Goal: Task Accomplishment & Management: Manage account settings

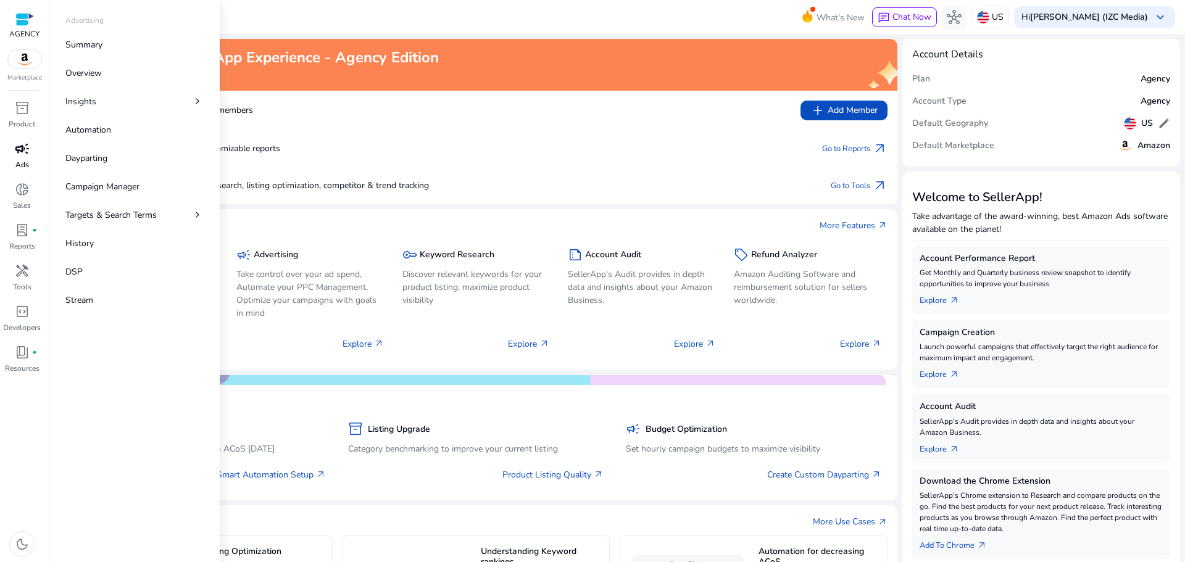
click at [23, 162] on p "Ads" at bounding box center [22, 164] width 14 height 11
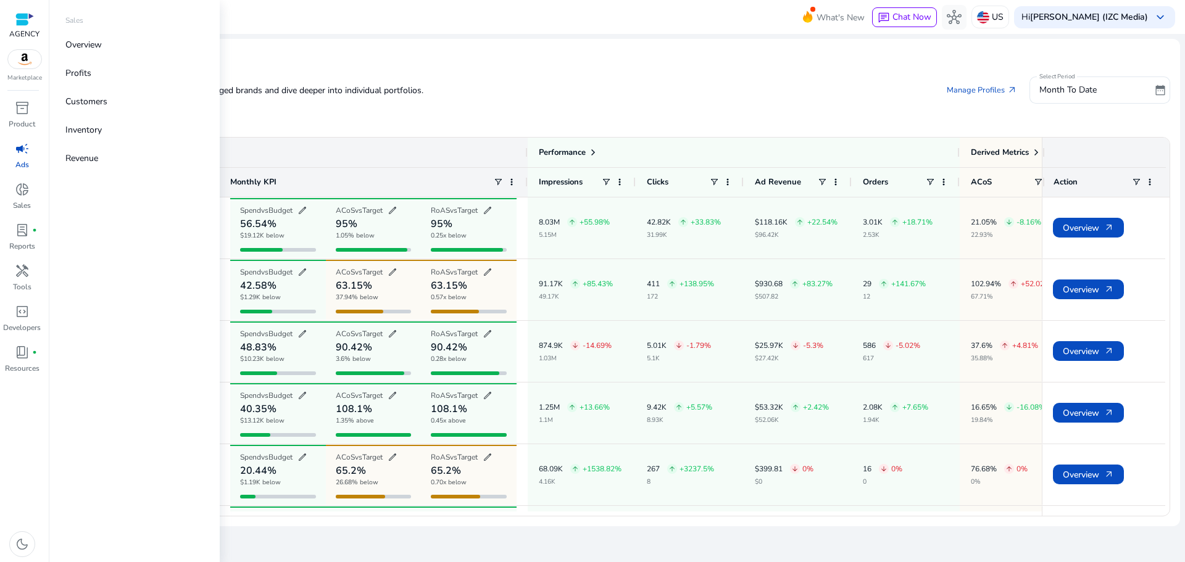
drag, startPoint x: 30, startPoint y: 195, endPoint x: 144, endPoint y: 380, distance: 216.8
click at [144, 380] on div "Sales Overview Profits Customers Inventory Revenue" at bounding box center [134, 281] width 170 height 562
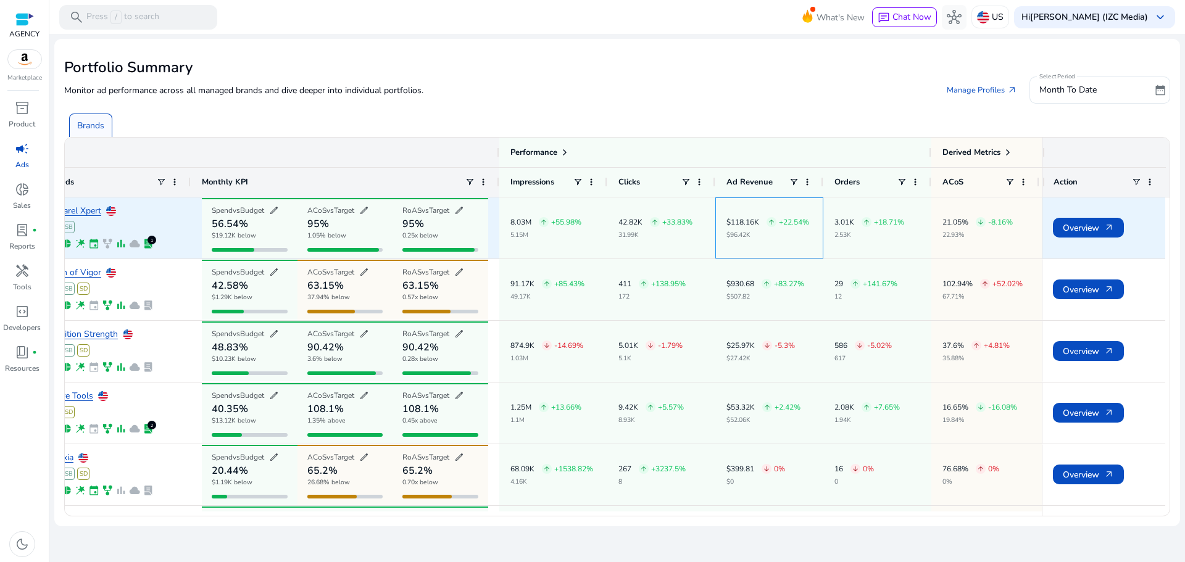
scroll to position [0, 242]
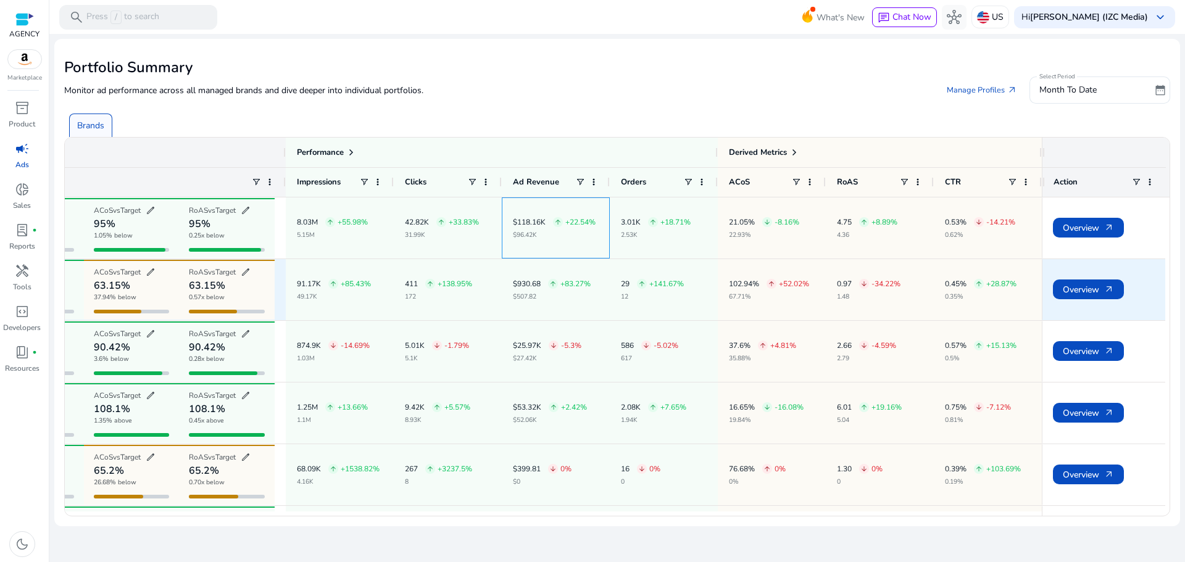
drag, startPoint x: 766, startPoint y: 256, endPoint x: 901, endPoint y: 265, distance: 135.6
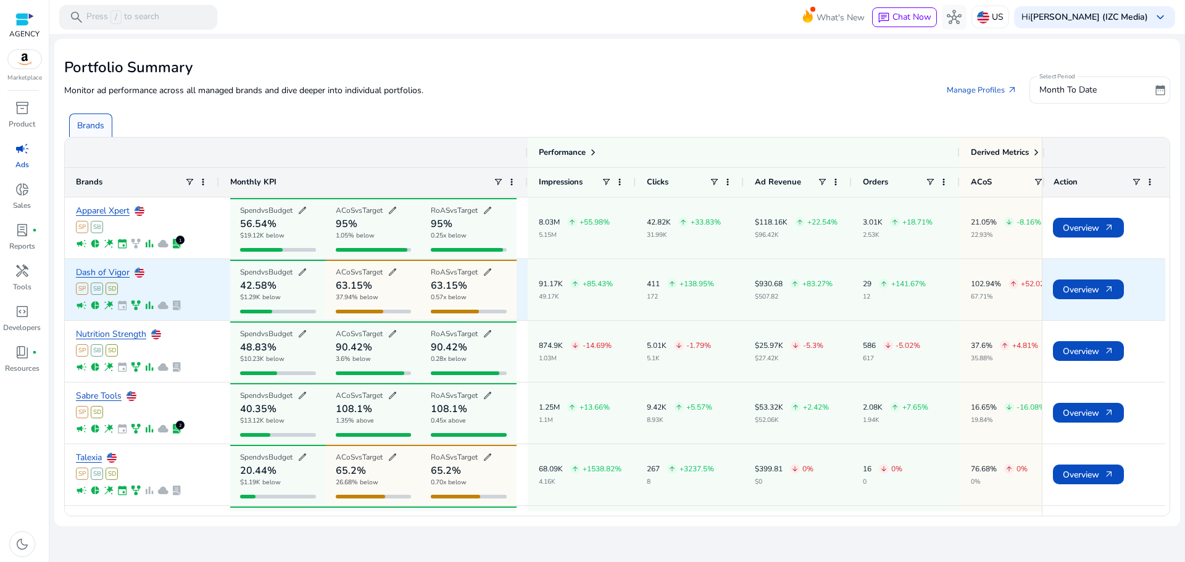
drag, startPoint x: 901, startPoint y: 265, endPoint x: 638, endPoint y: 278, distance: 263.9
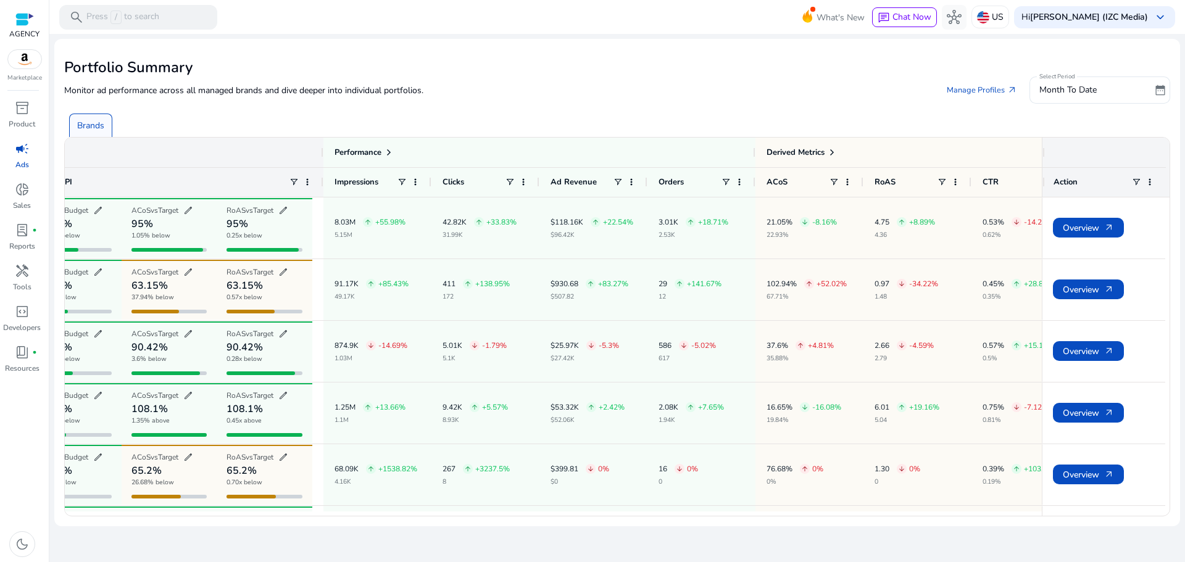
scroll to position [0, 242]
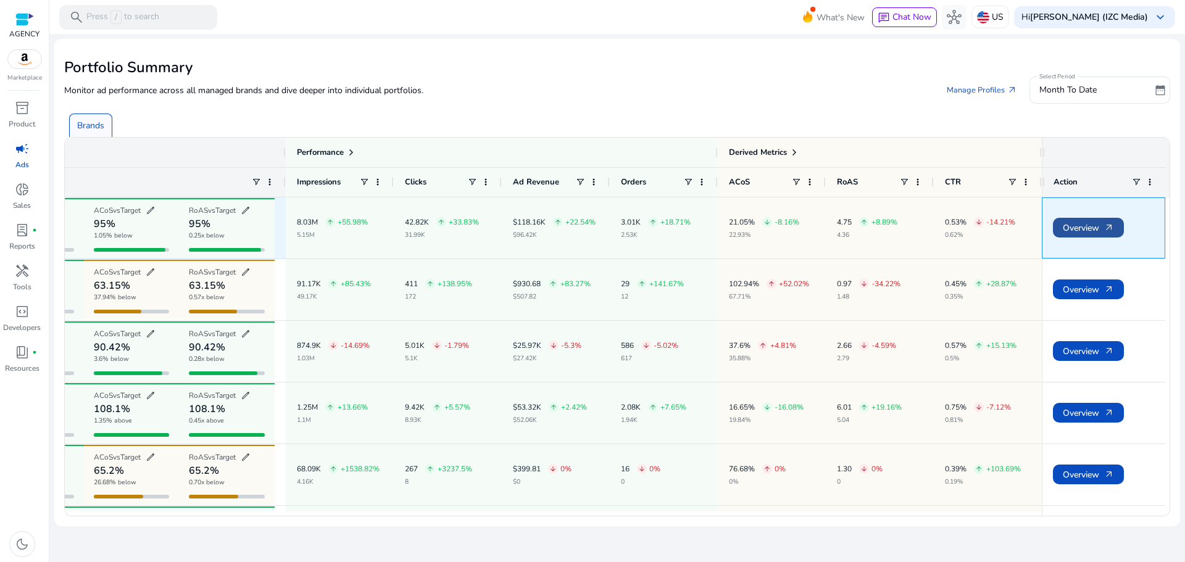
click at [1101, 227] on span "Overview arrow_outward" at bounding box center [1088, 227] width 51 height 25
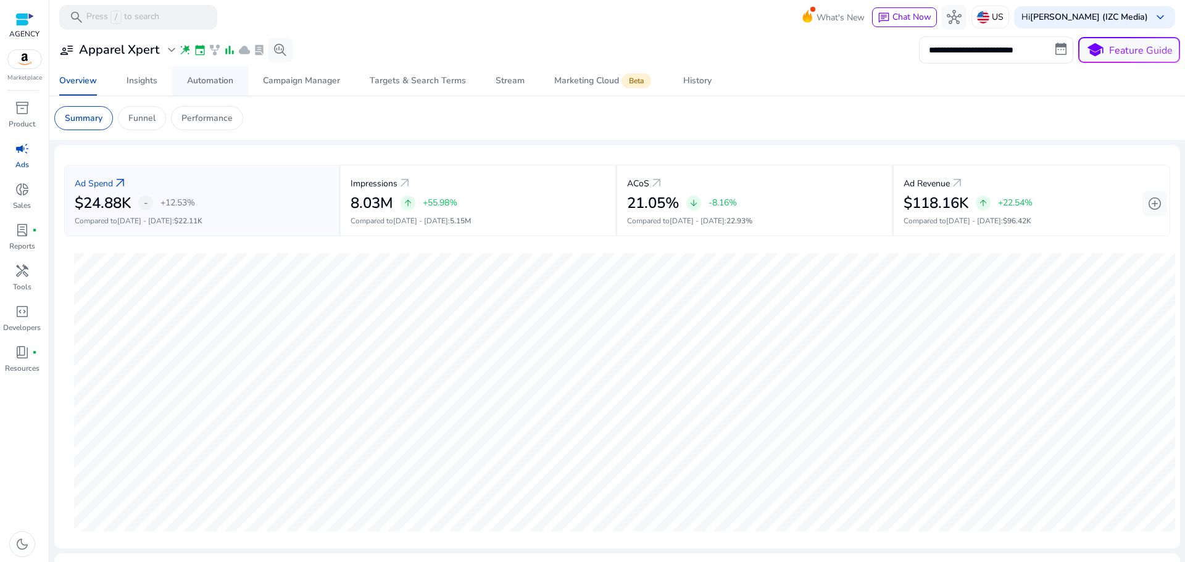
click at [189, 83] on div "Automation" at bounding box center [210, 81] width 46 height 9
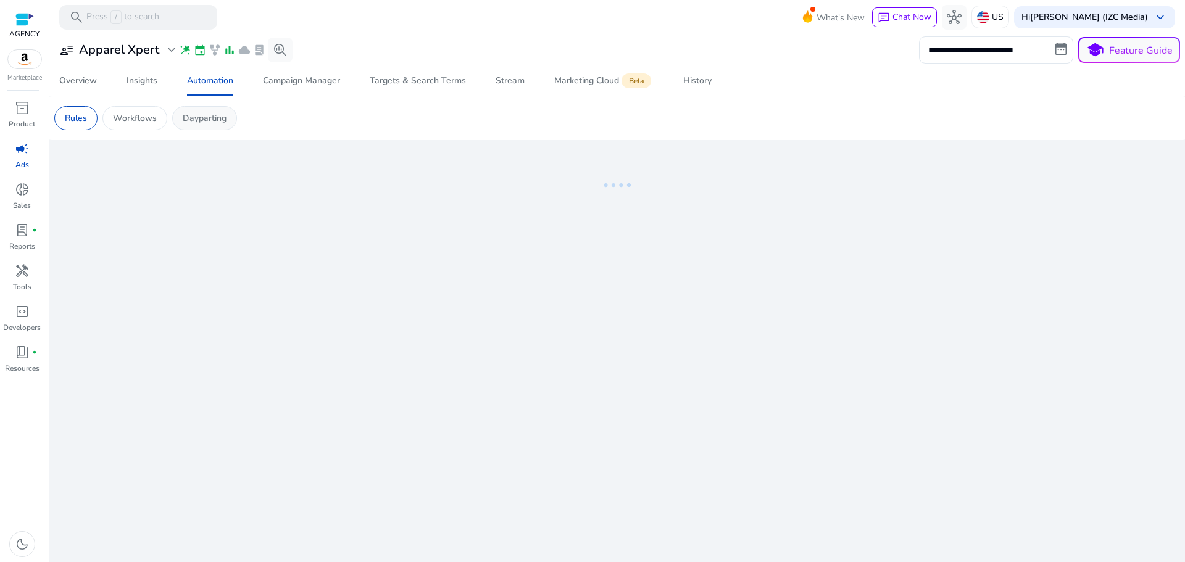
click at [199, 122] on p "Dayparting" at bounding box center [205, 118] width 44 height 13
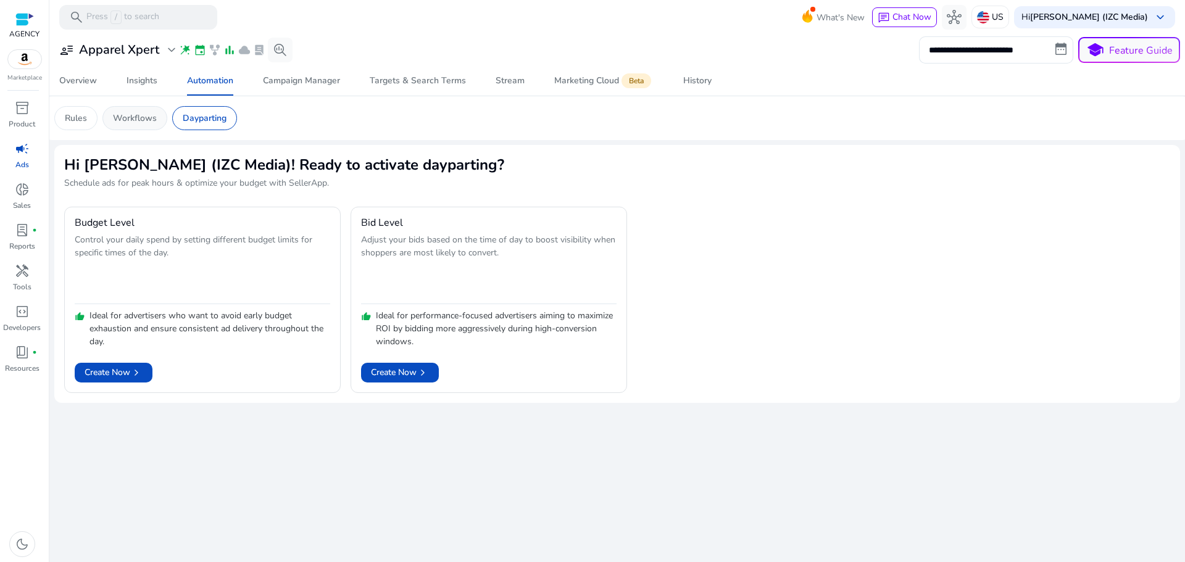
click at [130, 117] on p "Workflows" at bounding box center [135, 118] width 44 height 13
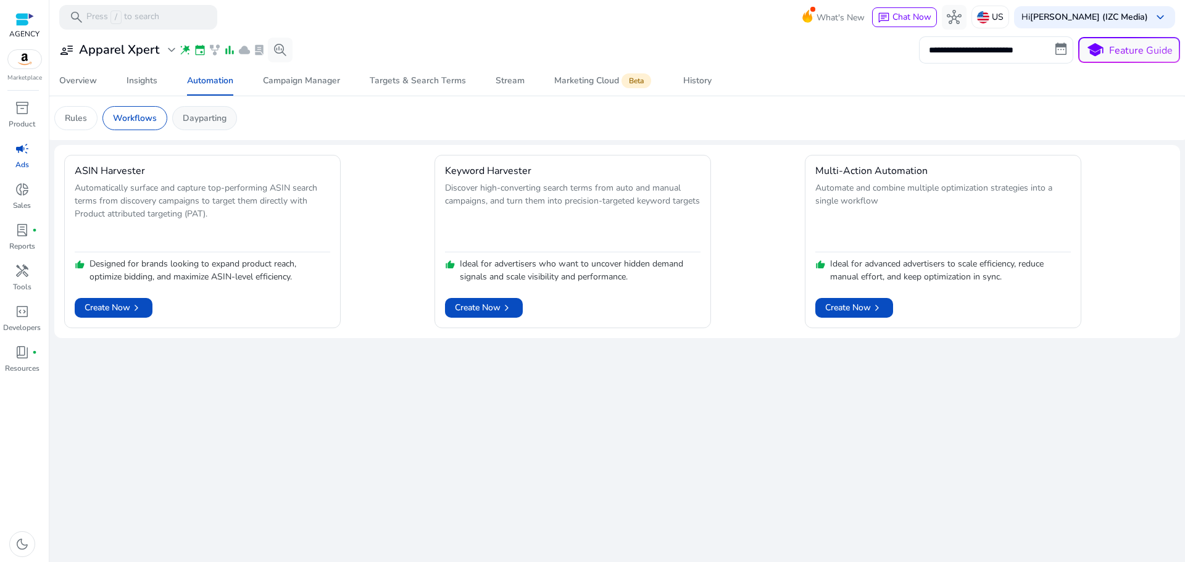
click at [202, 118] on p "Dayparting" at bounding box center [205, 118] width 44 height 13
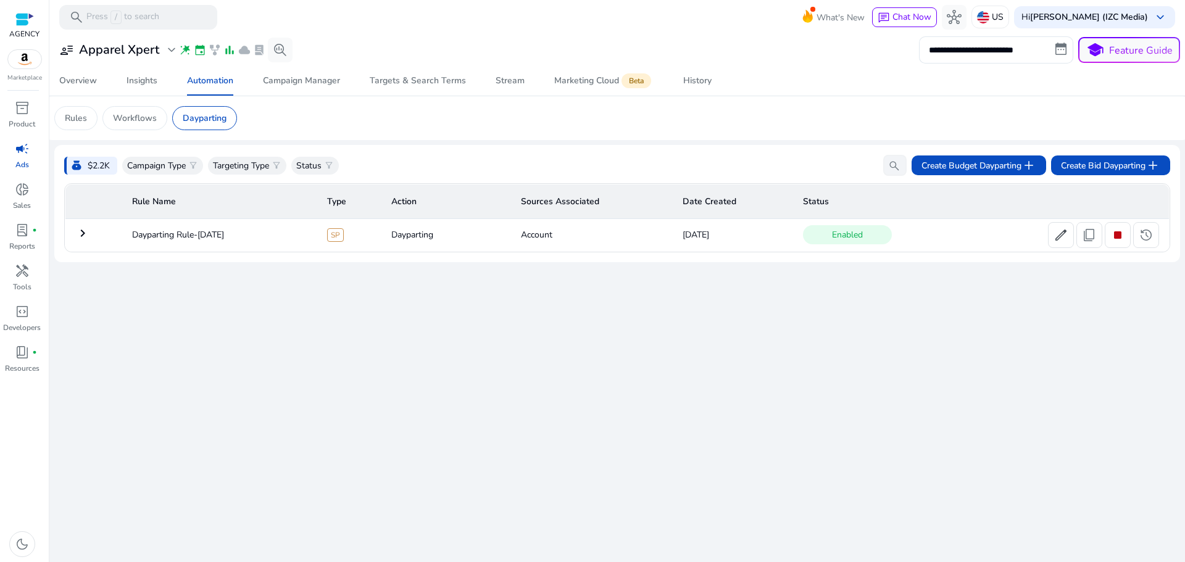
click at [86, 238] on mat-icon "keyboard_arrow_right" at bounding box center [82, 233] width 15 height 15
click at [166, 169] on p "Campaign Type" at bounding box center [156, 165] width 59 height 13
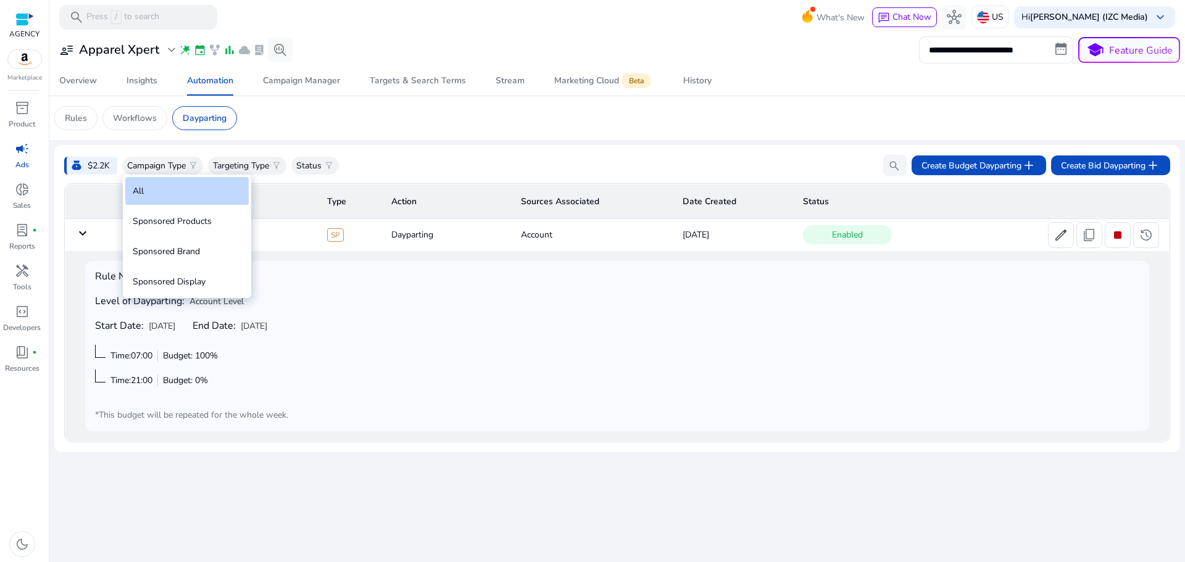
click at [162, 168] on div at bounding box center [592, 281] width 1185 height 562
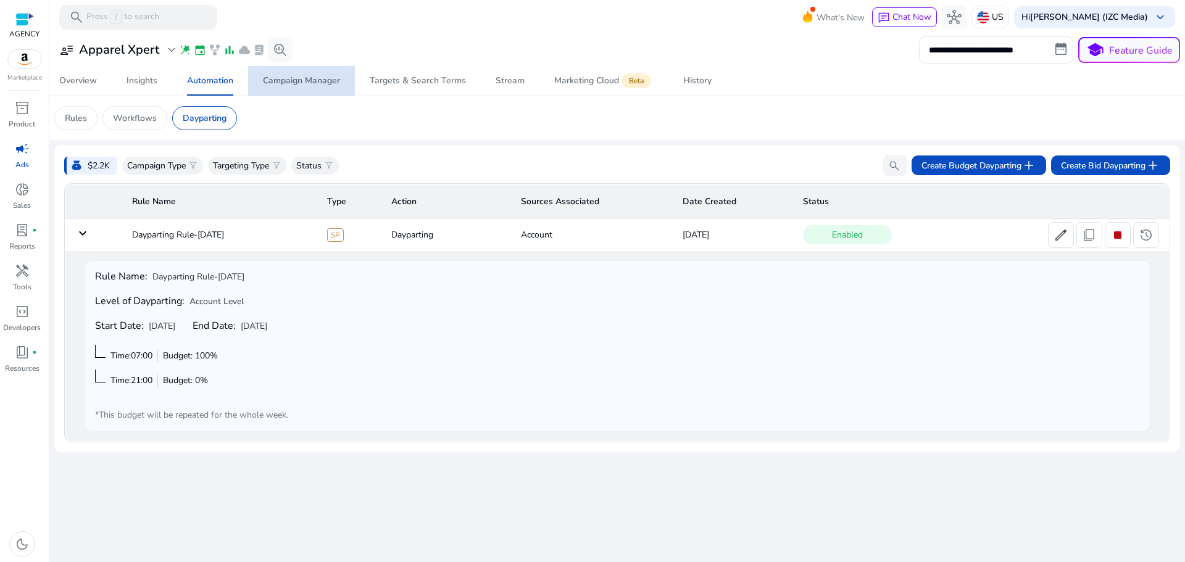
click at [307, 94] on span "Campaign Manager" at bounding box center [301, 81] width 77 height 30
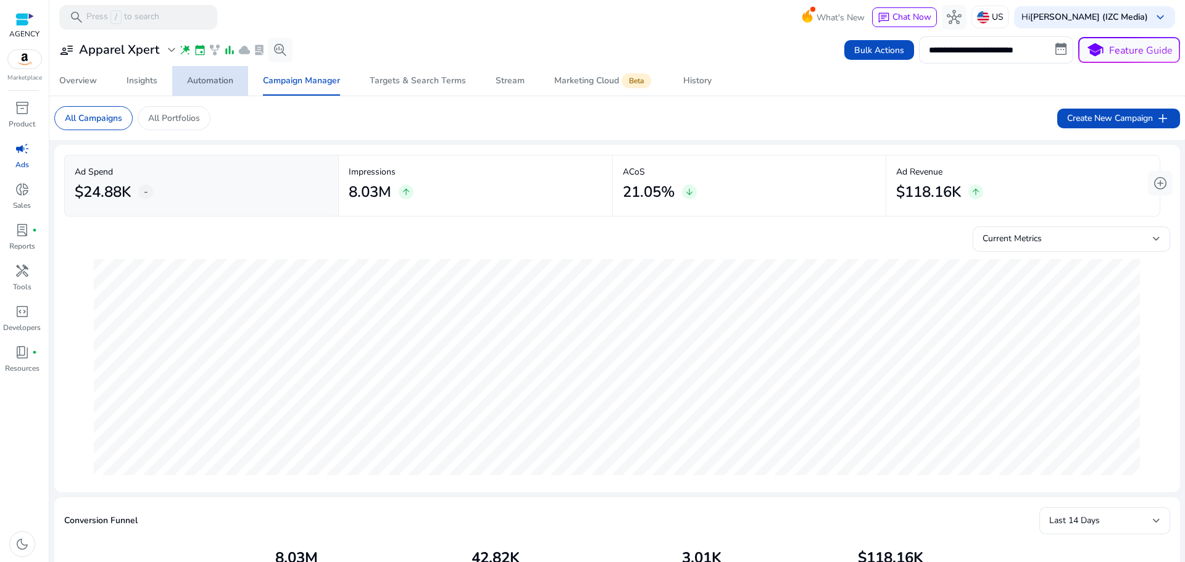
click at [203, 84] on div "Automation" at bounding box center [210, 81] width 46 height 9
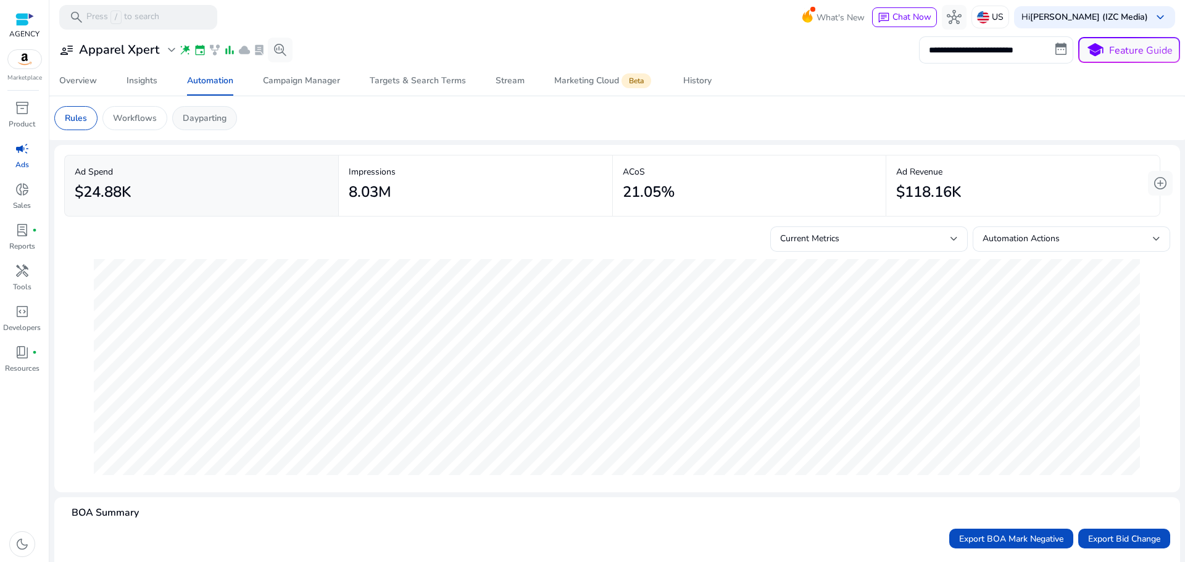
click at [193, 114] on p "Dayparting" at bounding box center [205, 118] width 44 height 13
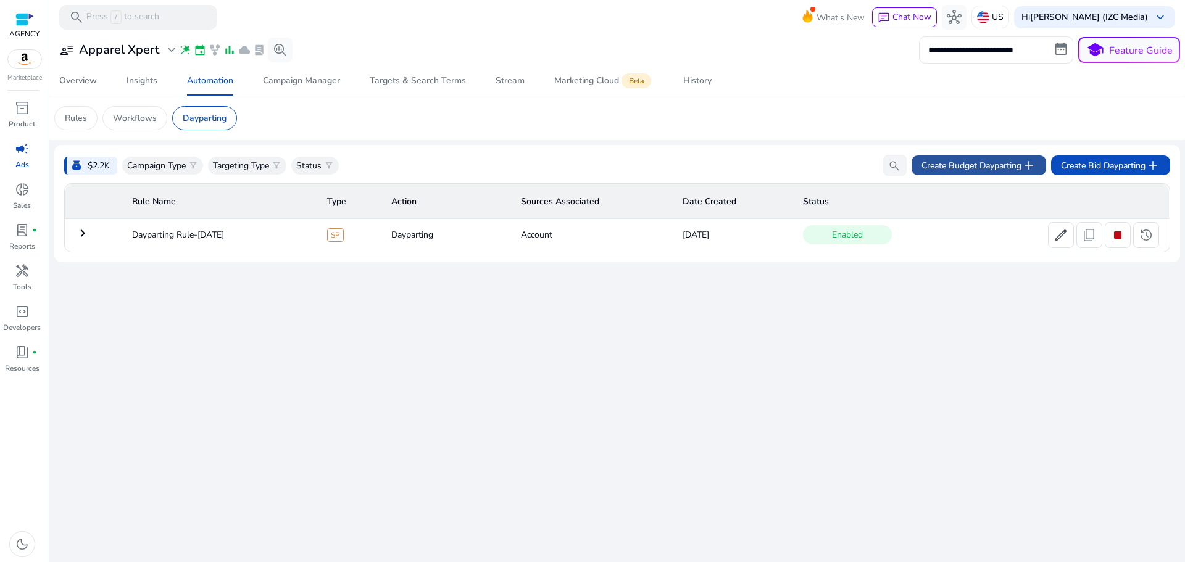
click at [1005, 167] on span "Create Budget Dayparting add" at bounding box center [979, 165] width 115 height 15
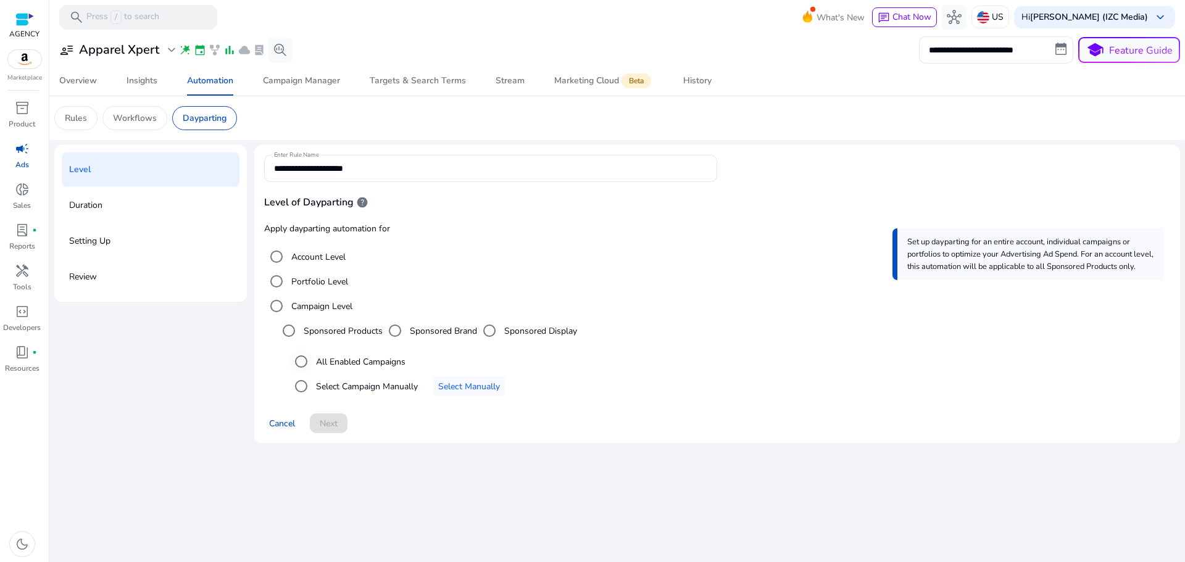
click at [364, 364] on label "All Enabled Campaigns" at bounding box center [360, 362] width 92 height 13
click at [281, 421] on span "Cancel" at bounding box center [282, 423] width 26 height 13
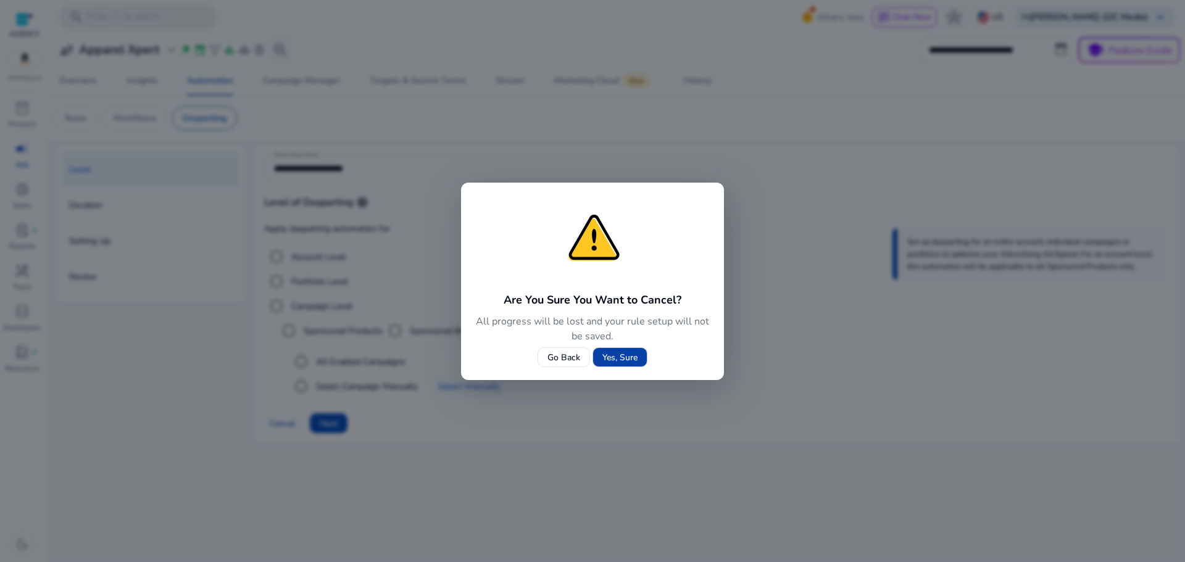
click at [622, 359] on span "Yes, Sure" at bounding box center [620, 357] width 35 height 13
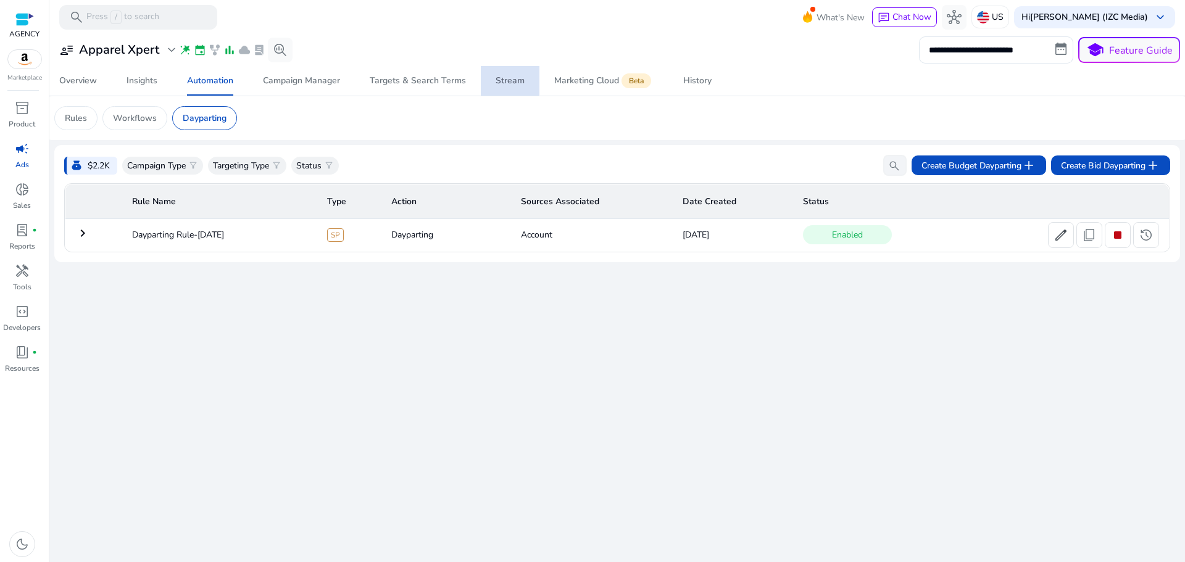
click at [503, 80] on div "Stream" at bounding box center [510, 81] width 29 height 9
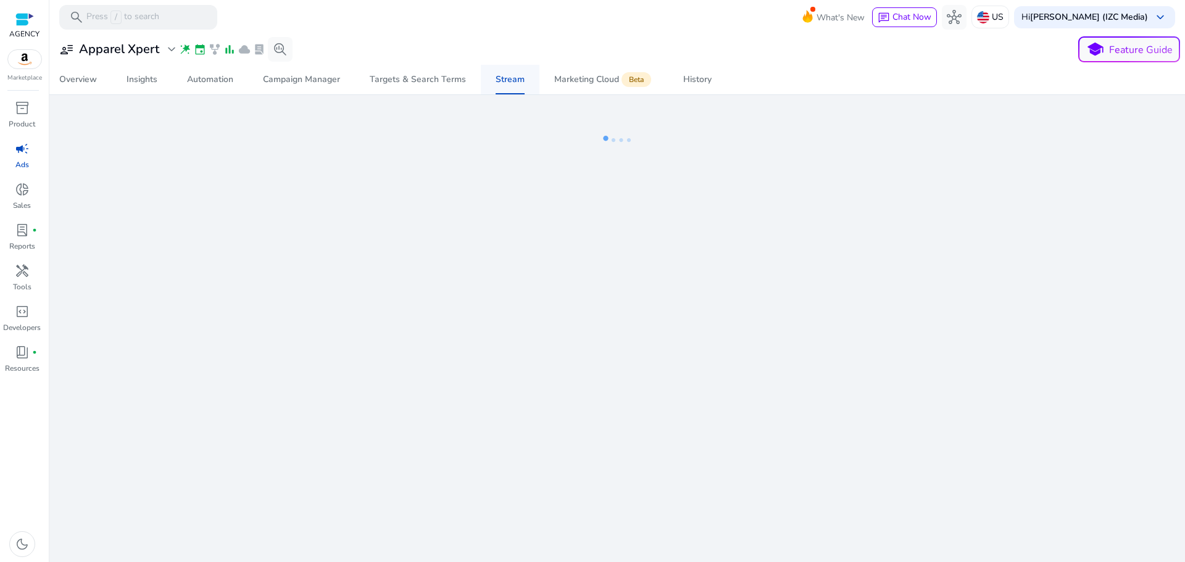
select select "*"
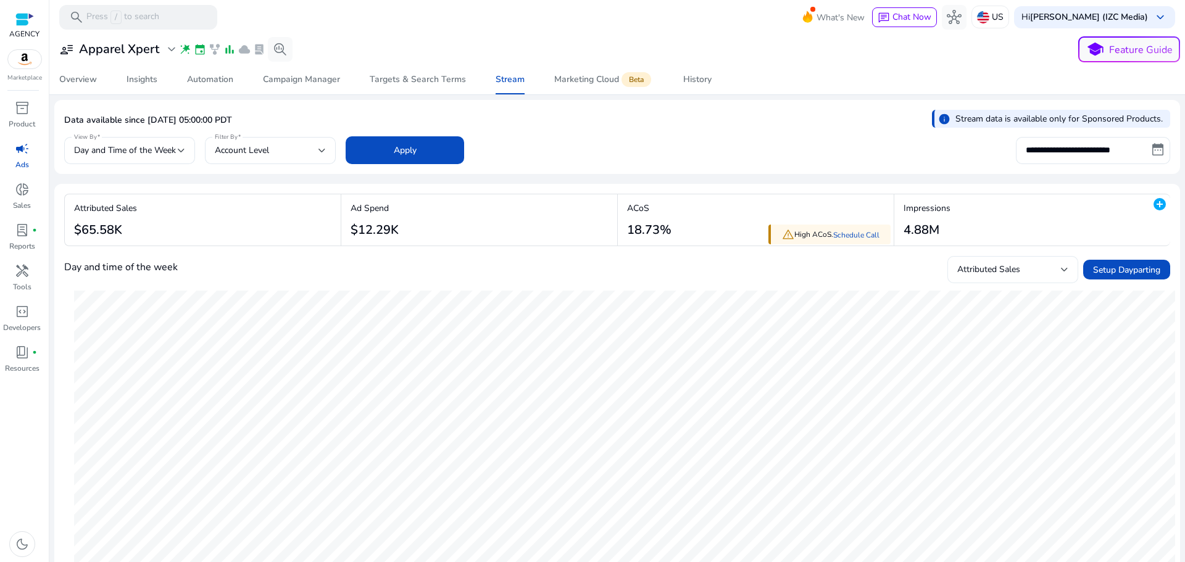
click at [995, 270] on span "Attributed Sales" at bounding box center [989, 270] width 63 height 12
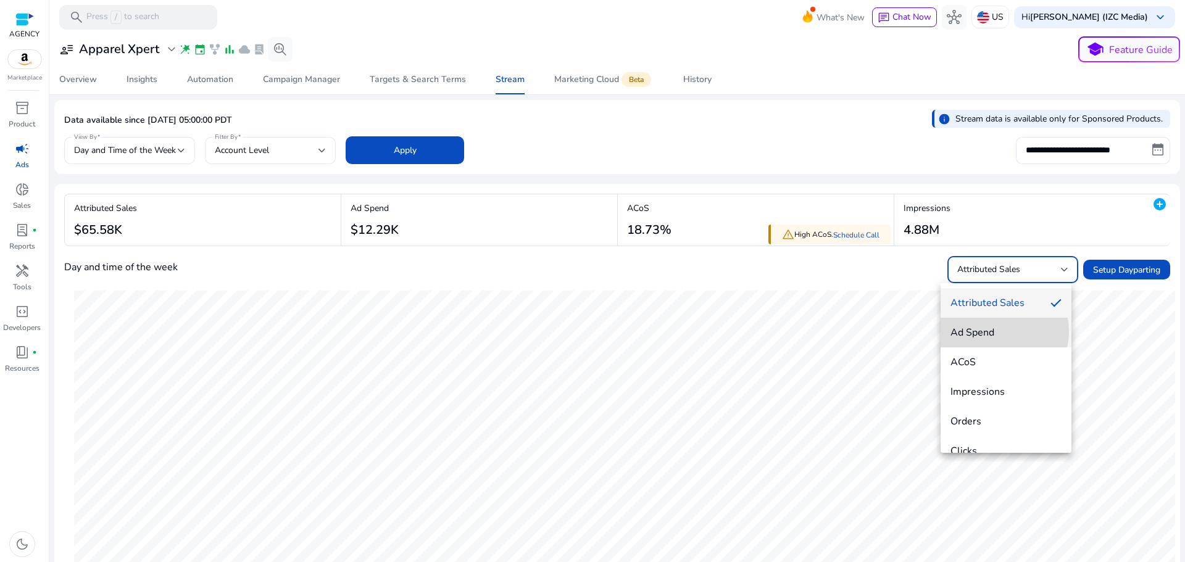
click at [995, 332] on span "Ad Spend" at bounding box center [1006, 333] width 111 height 14
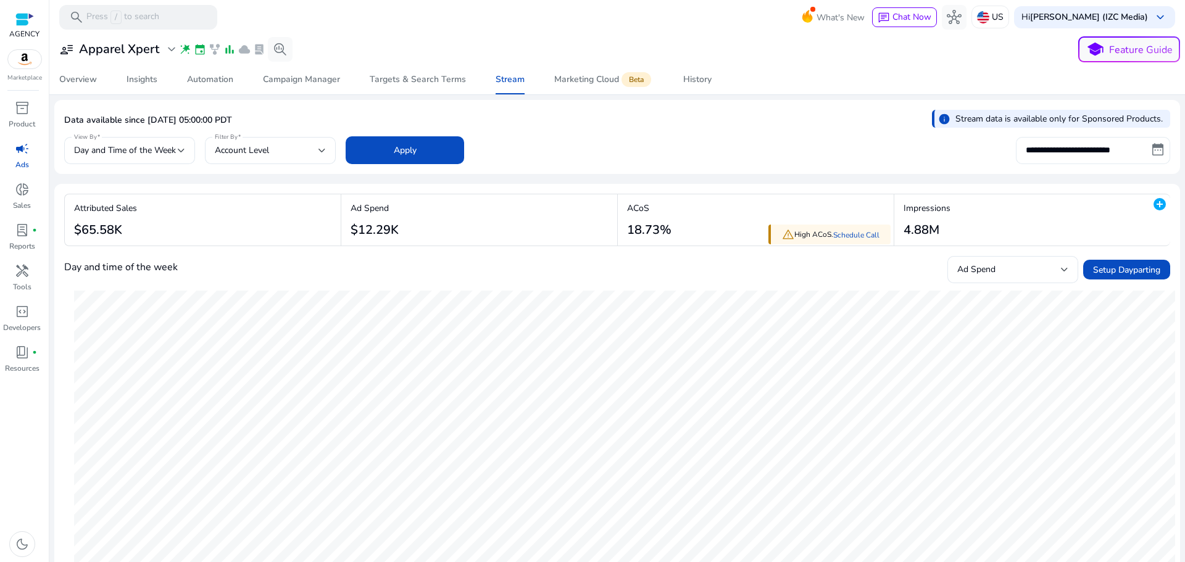
click at [1084, 149] on input "**********" at bounding box center [1093, 150] width 154 height 27
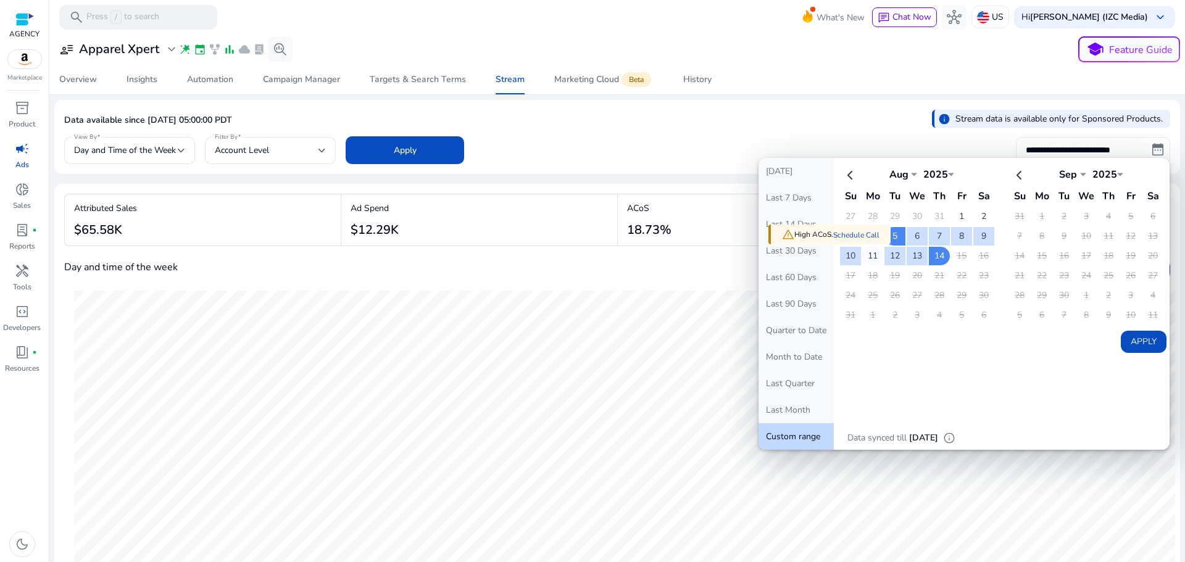
click at [871, 254] on td "11" at bounding box center [873, 256] width 21 height 19
click at [913, 254] on td "13" at bounding box center [917, 256] width 21 height 19
click at [1148, 343] on button "Apply" at bounding box center [1144, 342] width 46 height 22
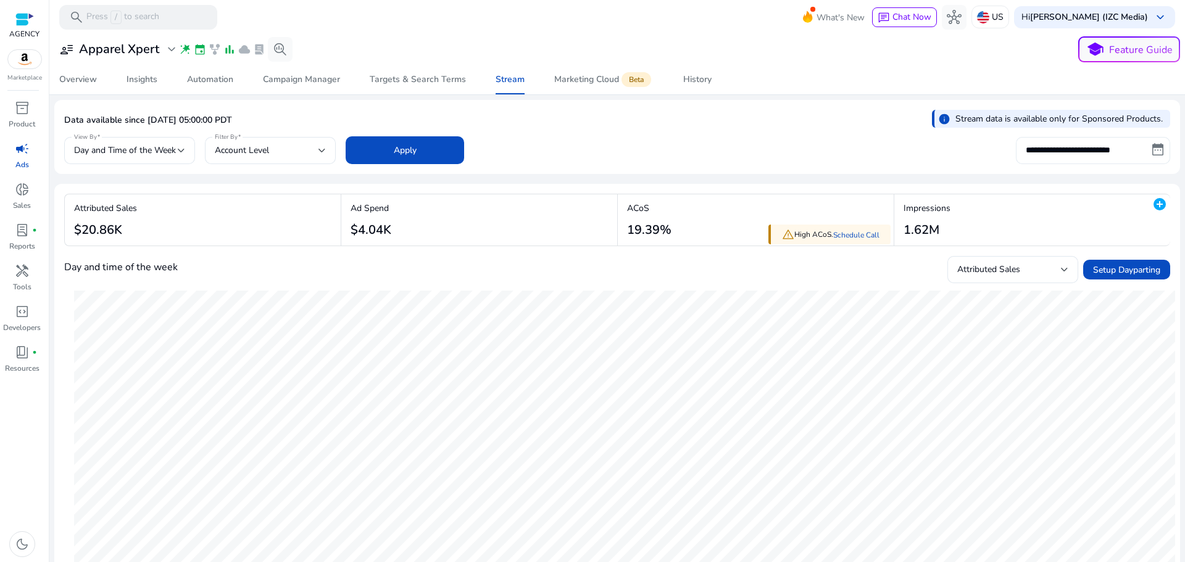
click at [1078, 159] on input "**********" at bounding box center [1093, 150] width 154 height 27
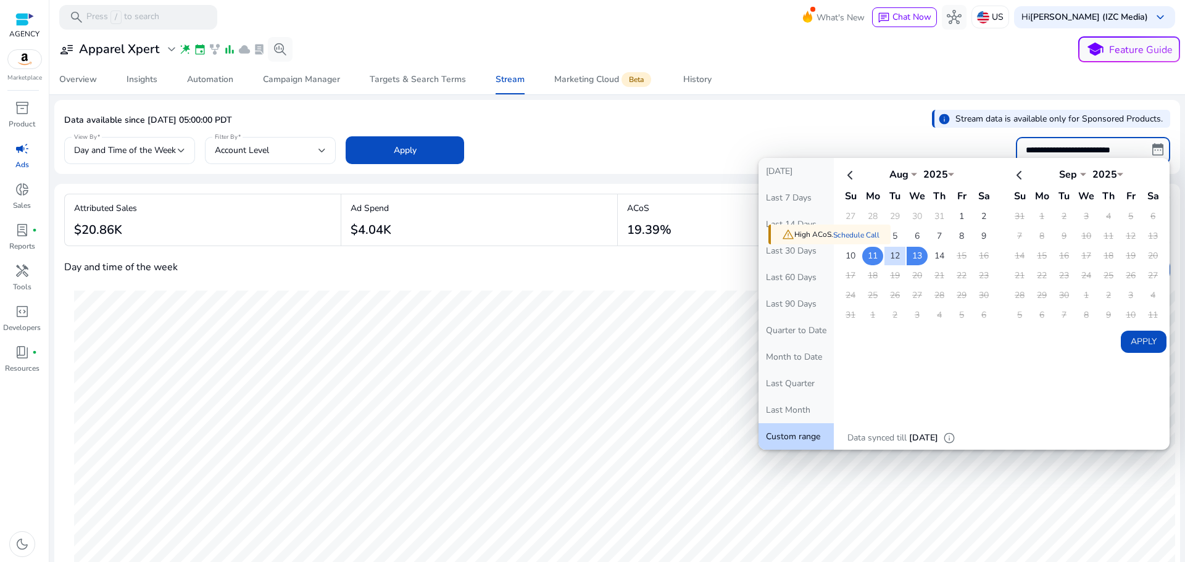
click at [866, 260] on td "11" at bounding box center [873, 256] width 21 height 19
click at [935, 251] on td "14" at bounding box center [939, 256] width 21 height 19
click at [1122, 341] on button "Apply" at bounding box center [1144, 342] width 46 height 22
type input "**********"
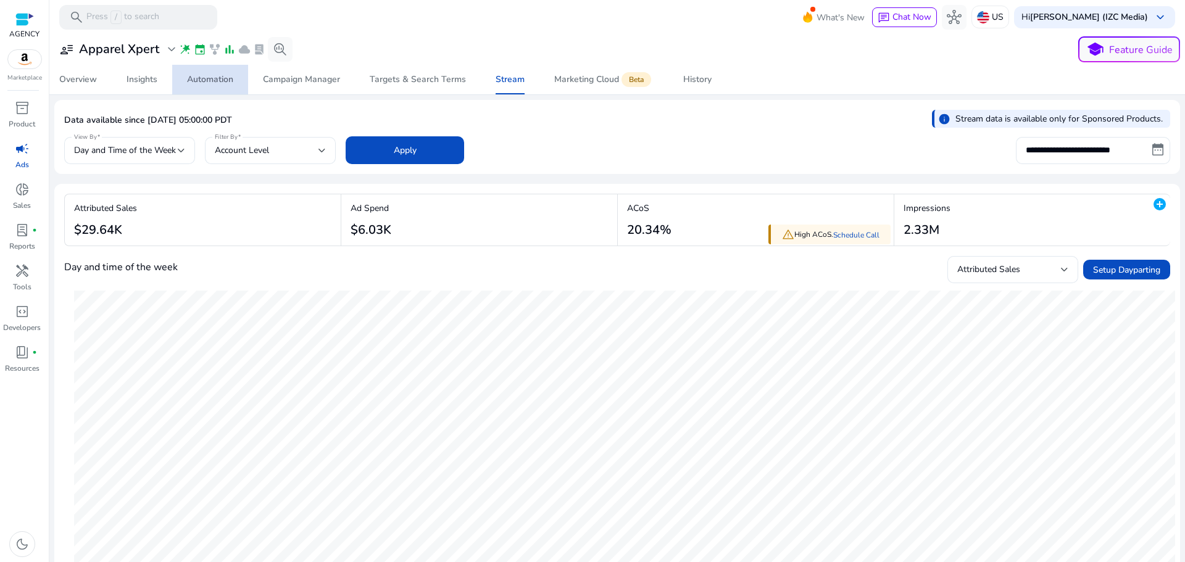
click at [228, 87] on span "Automation" at bounding box center [210, 80] width 46 height 30
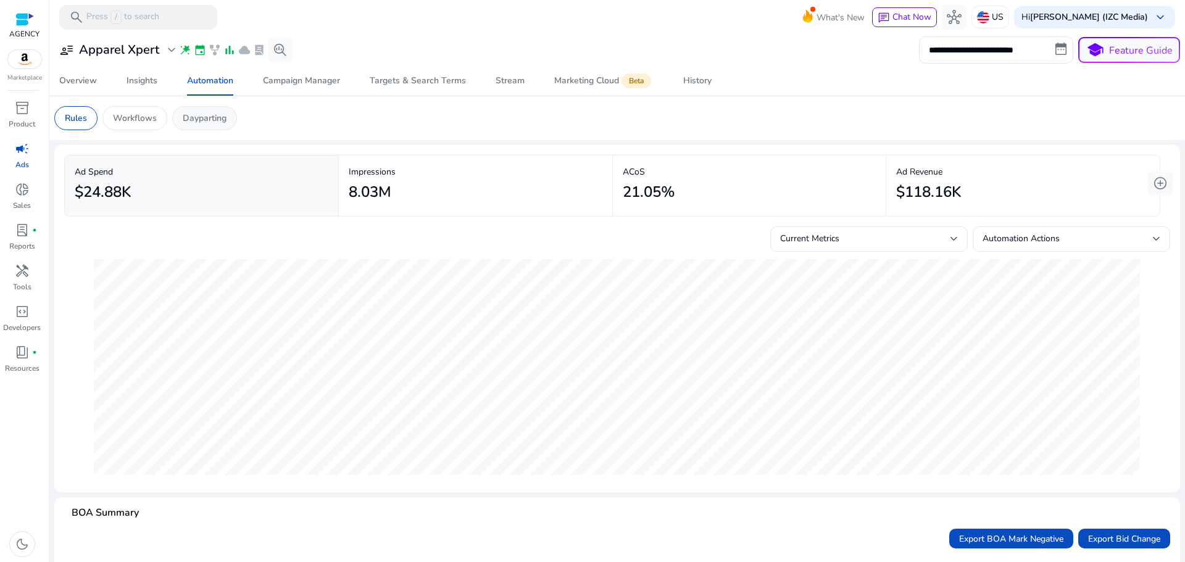
click at [205, 120] on p "Dayparting" at bounding box center [205, 118] width 44 height 13
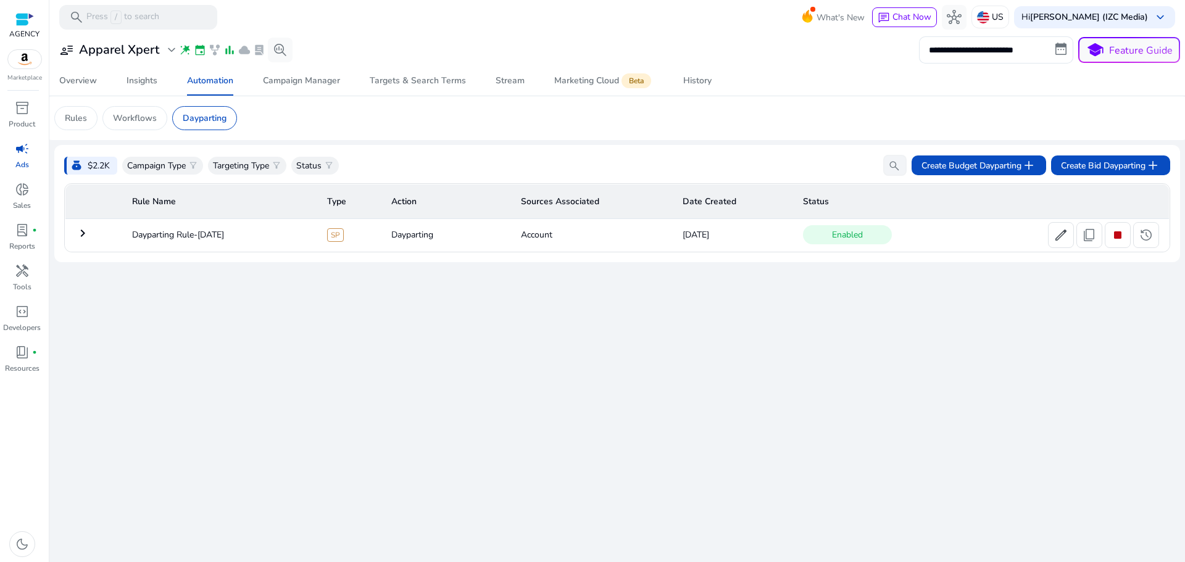
click at [86, 235] on mat-icon "keyboard_arrow_right" at bounding box center [82, 233] width 15 height 15
click at [1146, 233] on span "history" at bounding box center [1146, 235] width 15 height 15
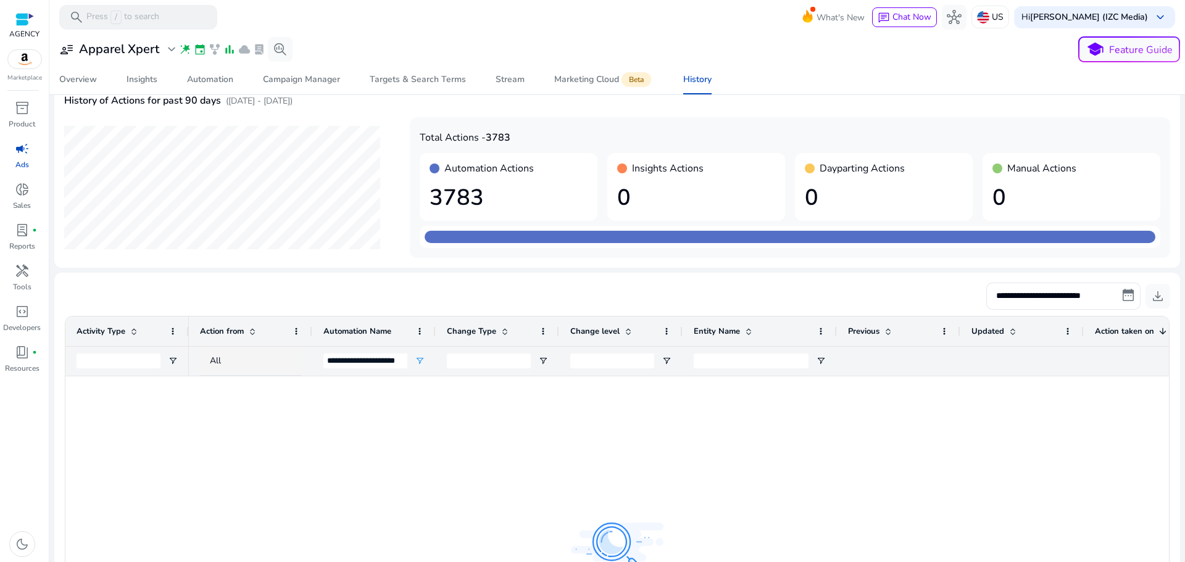
scroll to position [51, 0]
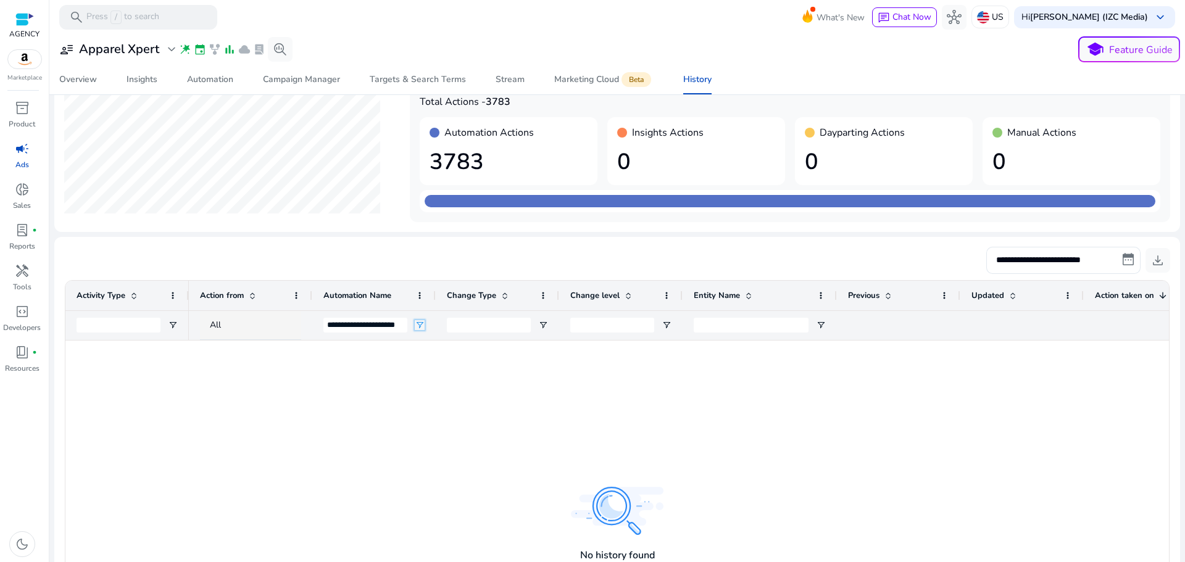
click at [419, 321] on span "Open Filter Menu" at bounding box center [420, 325] width 10 height 10
drag, startPoint x: 513, startPoint y: 369, endPoint x: 330, endPoint y: 366, distance: 183.4
click at [330, 366] on div "Drag here to set row groups Drag here to set column labels Activity Type Action…" at bounding box center [617, 508] width 1105 height 457
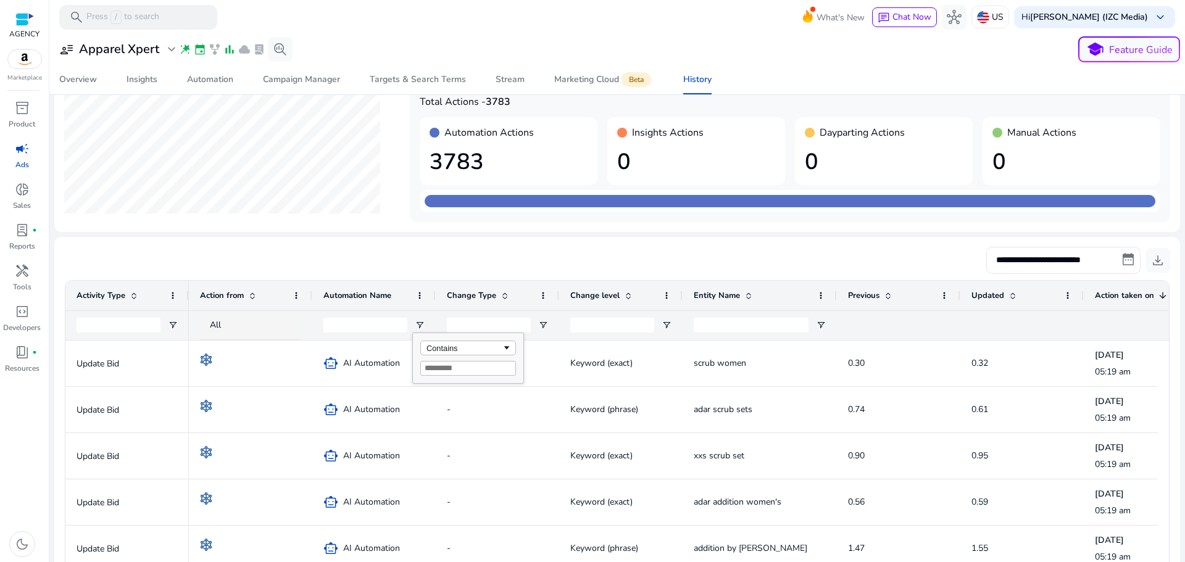
click at [468, 250] on div "**********" at bounding box center [617, 260] width 1106 height 27
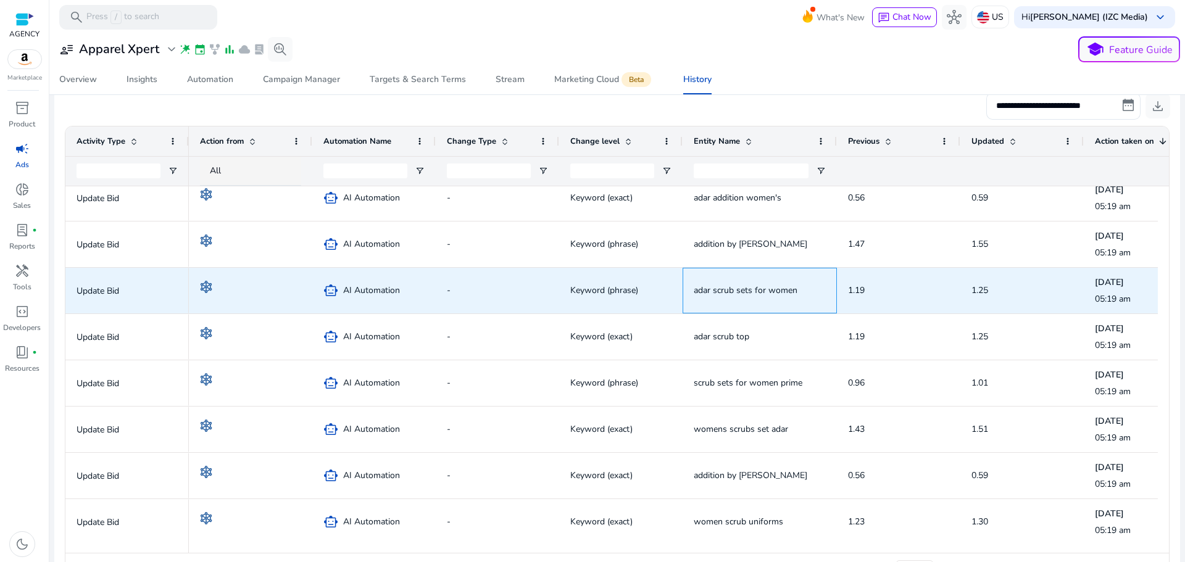
scroll to position [0, 0]
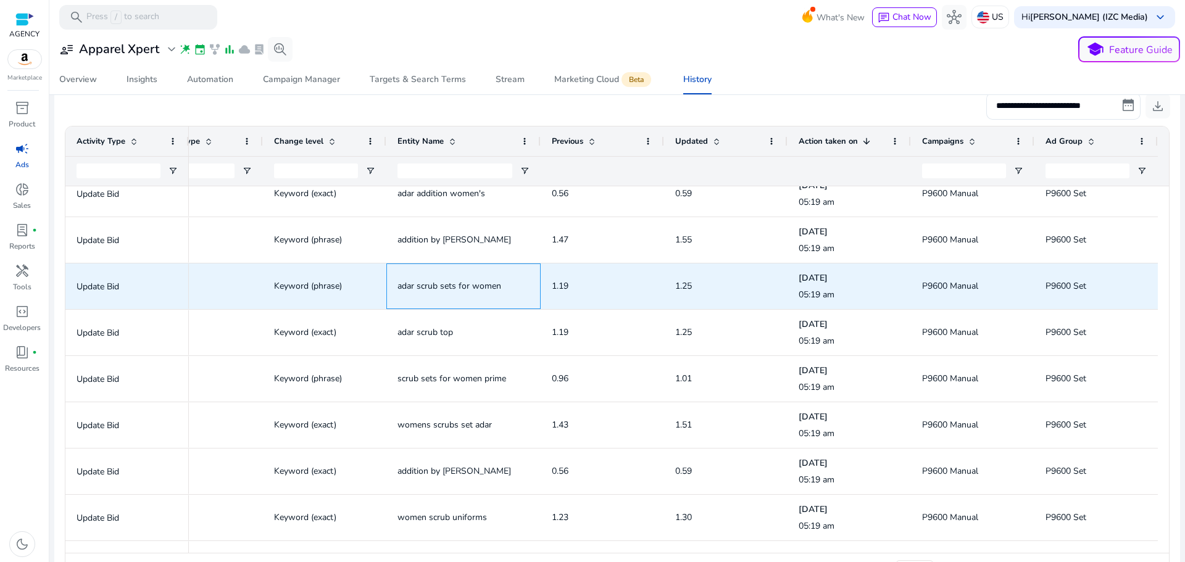
drag, startPoint x: 782, startPoint y: 272, endPoint x: 927, endPoint y: 263, distance: 144.7
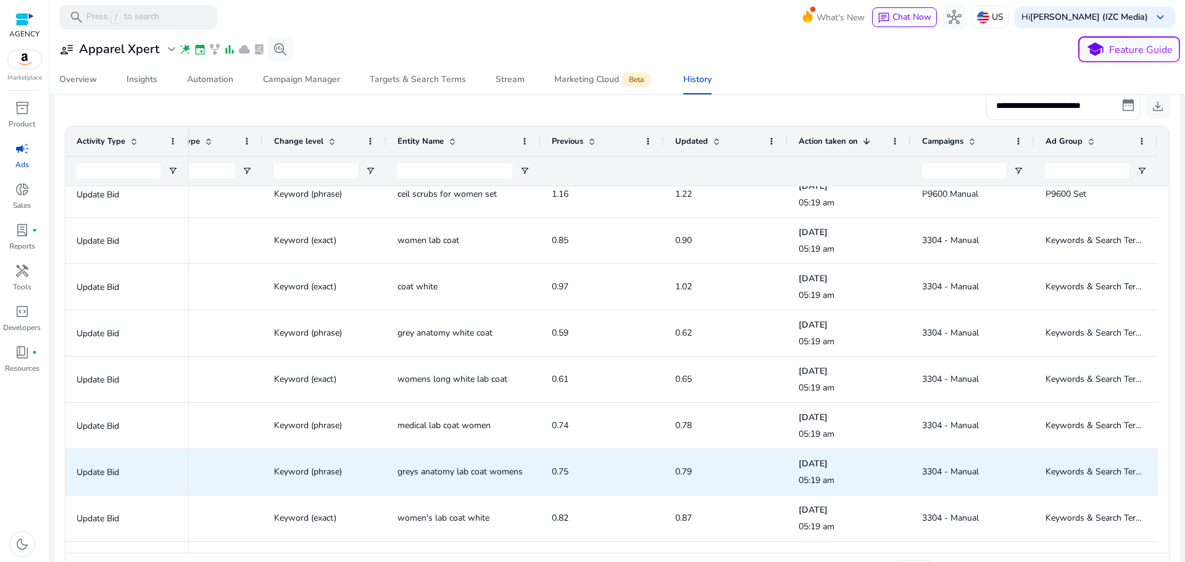
drag, startPoint x: 910, startPoint y: 272, endPoint x: 783, endPoint y: 481, distance: 244.9
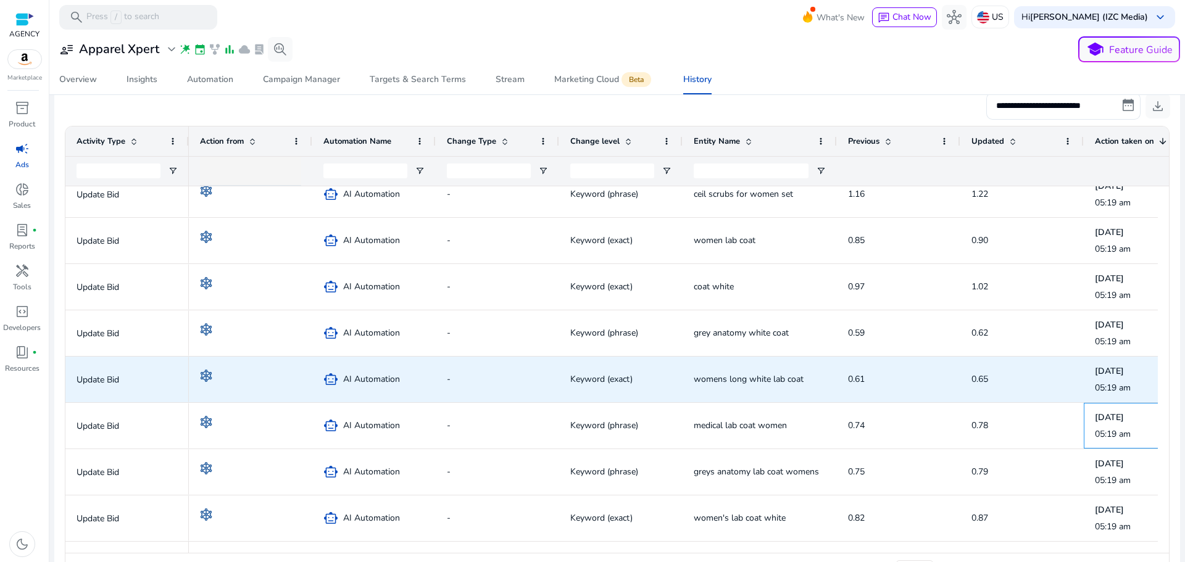
drag, startPoint x: 872, startPoint y: 427, endPoint x: 530, endPoint y: 386, distance: 343.8
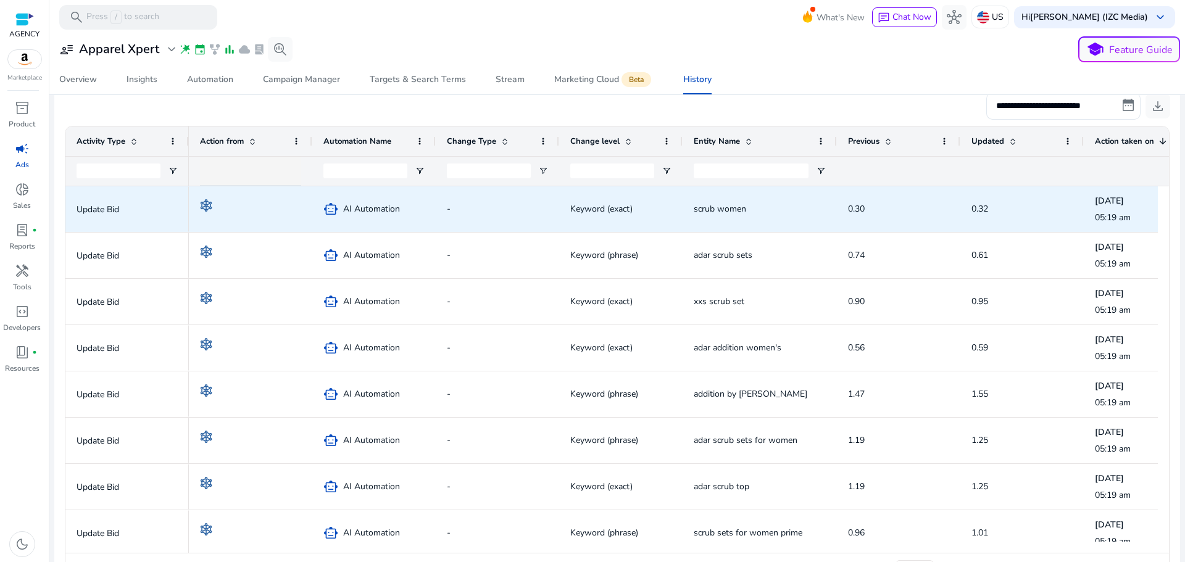
drag, startPoint x: 785, startPoint y: 421, endPoint x: 729, endPoint y: 206, distance: 222.1
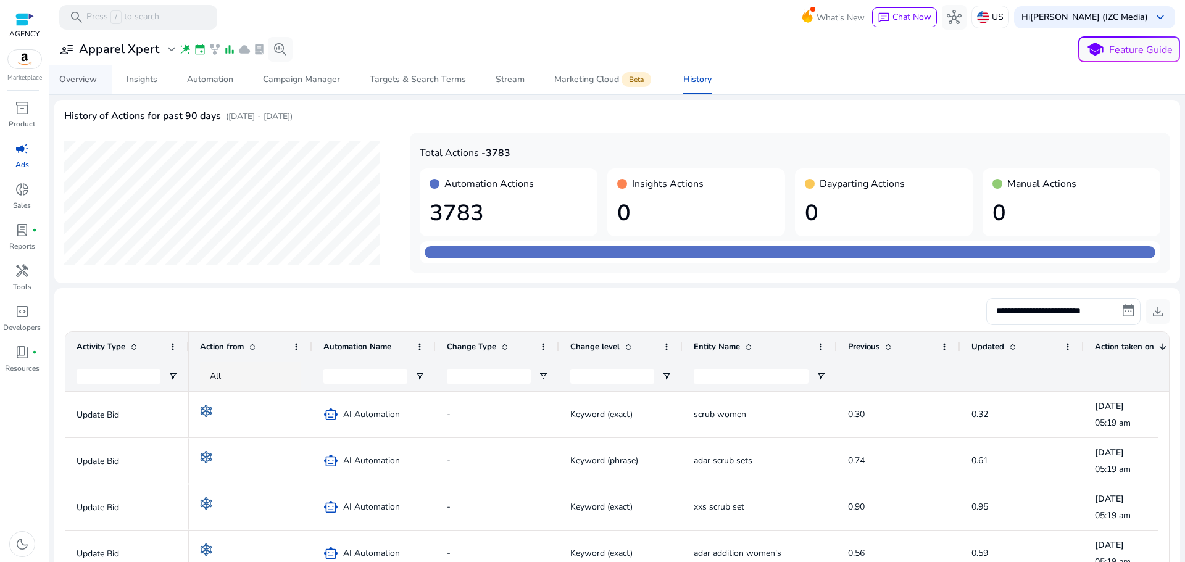
click at [72, 81] on div "Overview" at bounding box center [78, 79] width 38 height 9
